Goal: Share content

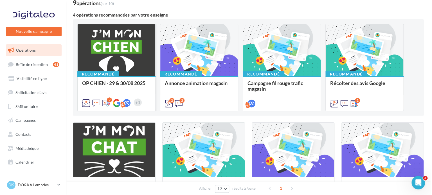
scroll to position [28, 0]
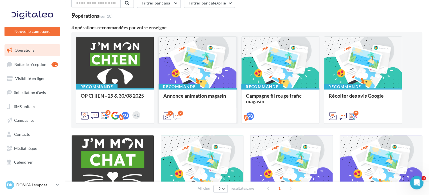
click at [198, 95] on span "Annonce animation magasin" at bounding box center [194, 96] width 63 height 6
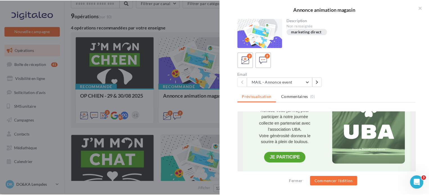
scroll to position [124, 0]
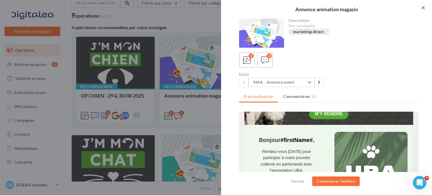
click at [423, 6] on button "button" at bounding box center [420, 8] width 22 height 17
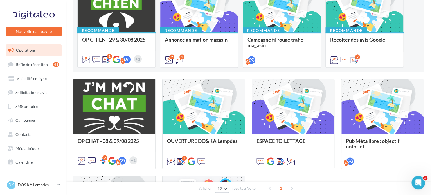
scroll to position [28, 0]
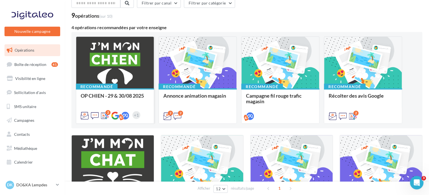
click at [100, 94] on span "OP CHIEN - 29 & 30/08 2025" at bounding box center [112, 96] width 63 height 6
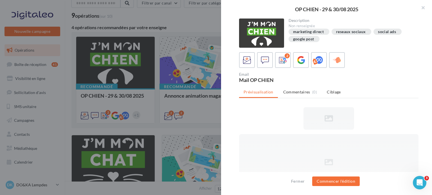
scroll to position [0, 0]
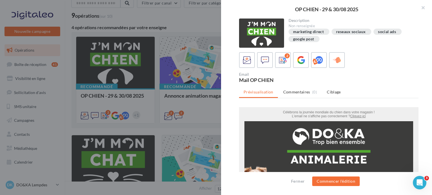
click at [346, 32] on div "reseaux sociaux" at bounding box center [351, 32] width 30 height 4
click at [282, 63] on icon at bounding box center [283, 60] width 8 height 8
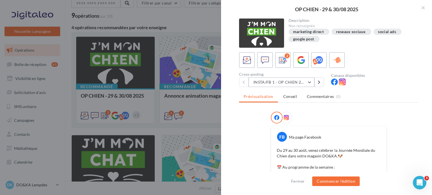
click at [308, 82] on button "INSTA/FB 1 - OP CHIEN 2025" at bounding box center [282, 83] width 66 height 10
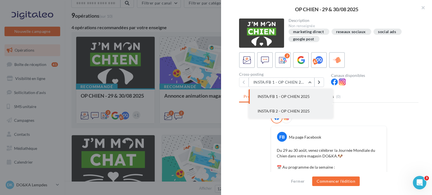
click at [301, 111] on span "INSTA/FB 2 - OP CHIEN 2025" at bounding box center [284, 111] width 52 height 5
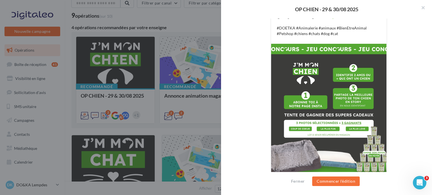
scroll to position [292, 0]
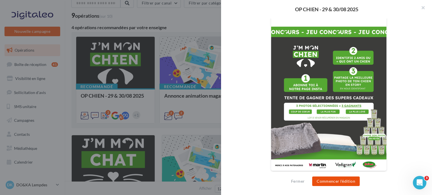
click at [337, 182] on button "Commencer l'édition" at bounding box center [336, 182] width 48 height 10
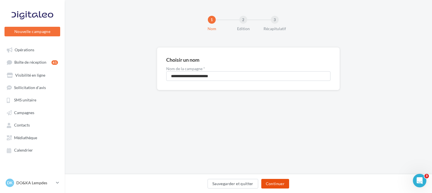
click at [278, 184] on button "Continuer" at bounding box center [275, 184] width 28 height 10
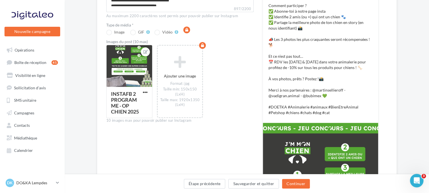
scroll to position [169, 0]
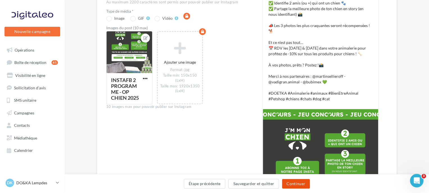
click at [297, 182] on button "Continuer" at bounding box center [296, 184] width 28 height 10
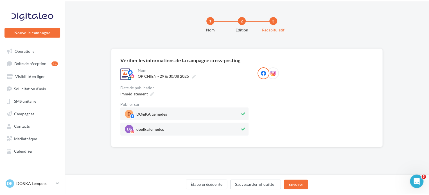
scroll to position [0, 0]
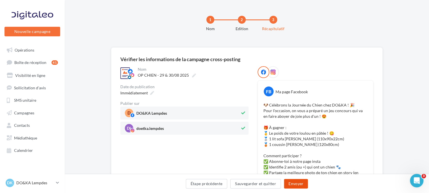
click at [292, 180] on button "Envoyer" at bounding box center [296, 184] width 24 height 10
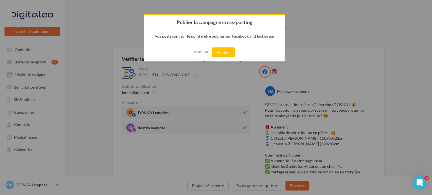
click at [224, 51] on button "Publier" at bounding box center [223, 53] width 23 height 10
